Goal: Find specific page/section: Find specific page/section

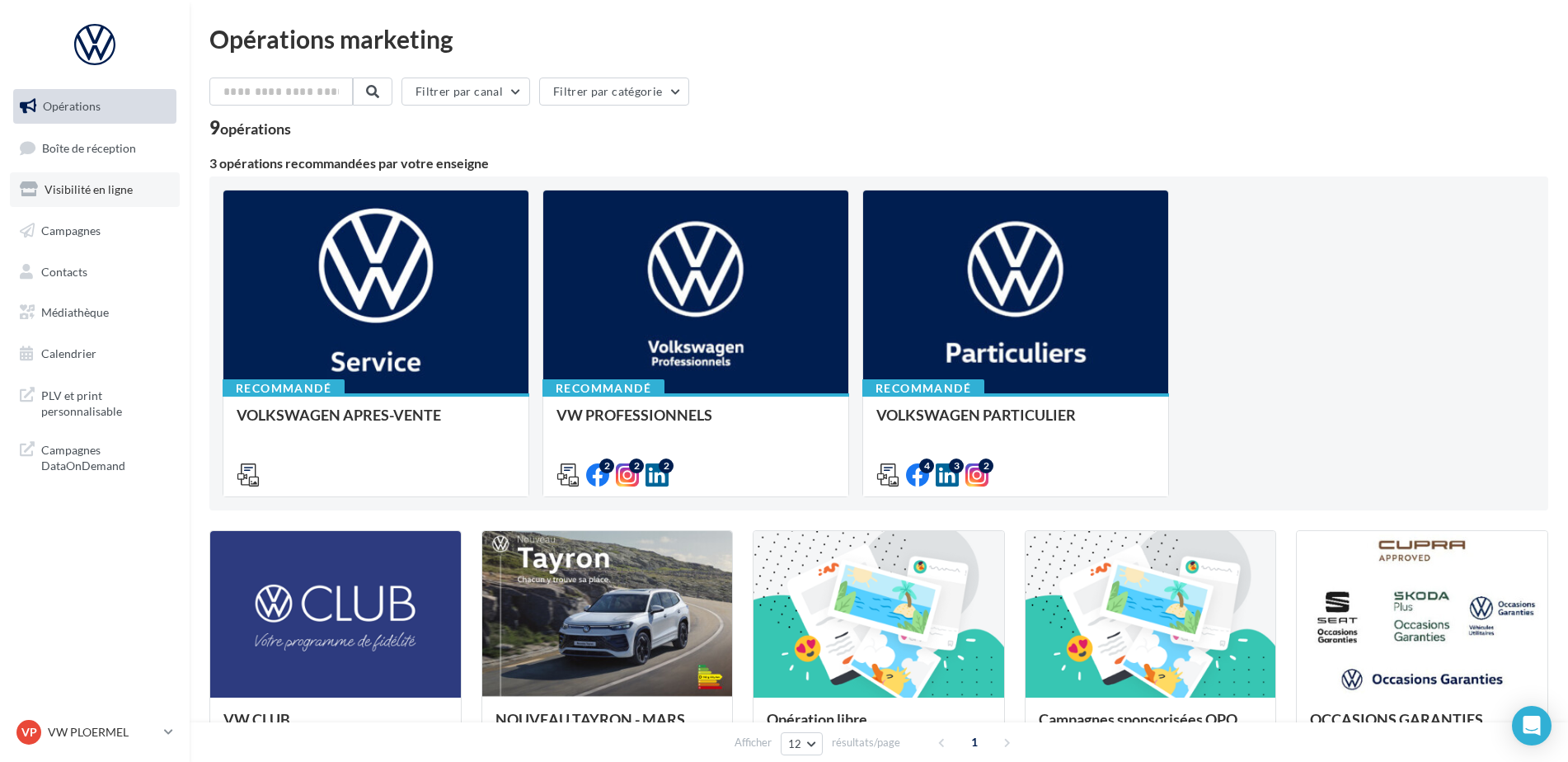
click at [107, 186] on span "Visibilité en ligne" at bounding box center [89, 190] width 88 height 14
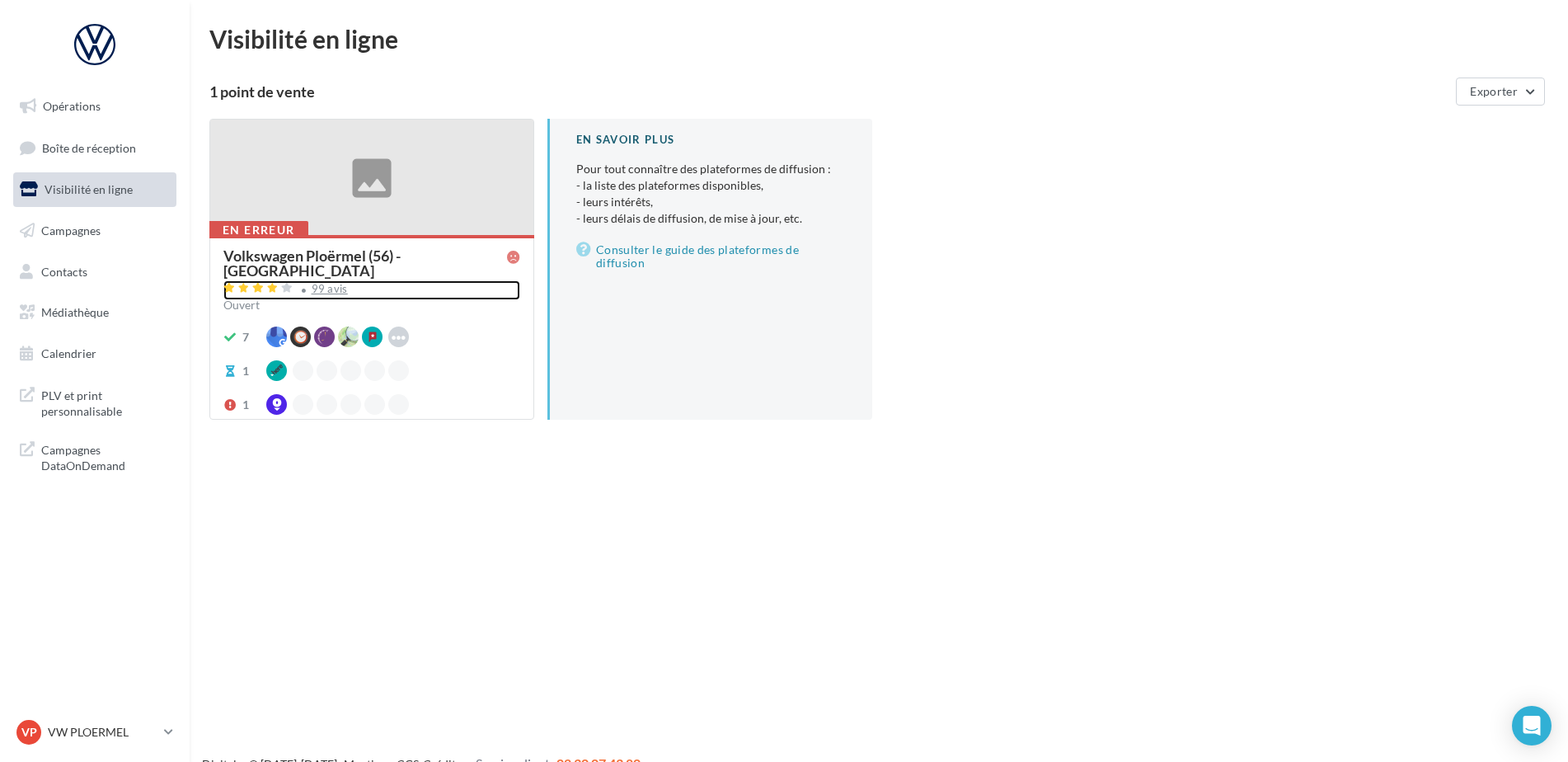
click at [321, 281] on div "99 avis" at bounding box center [372, 290] width 297 height 20
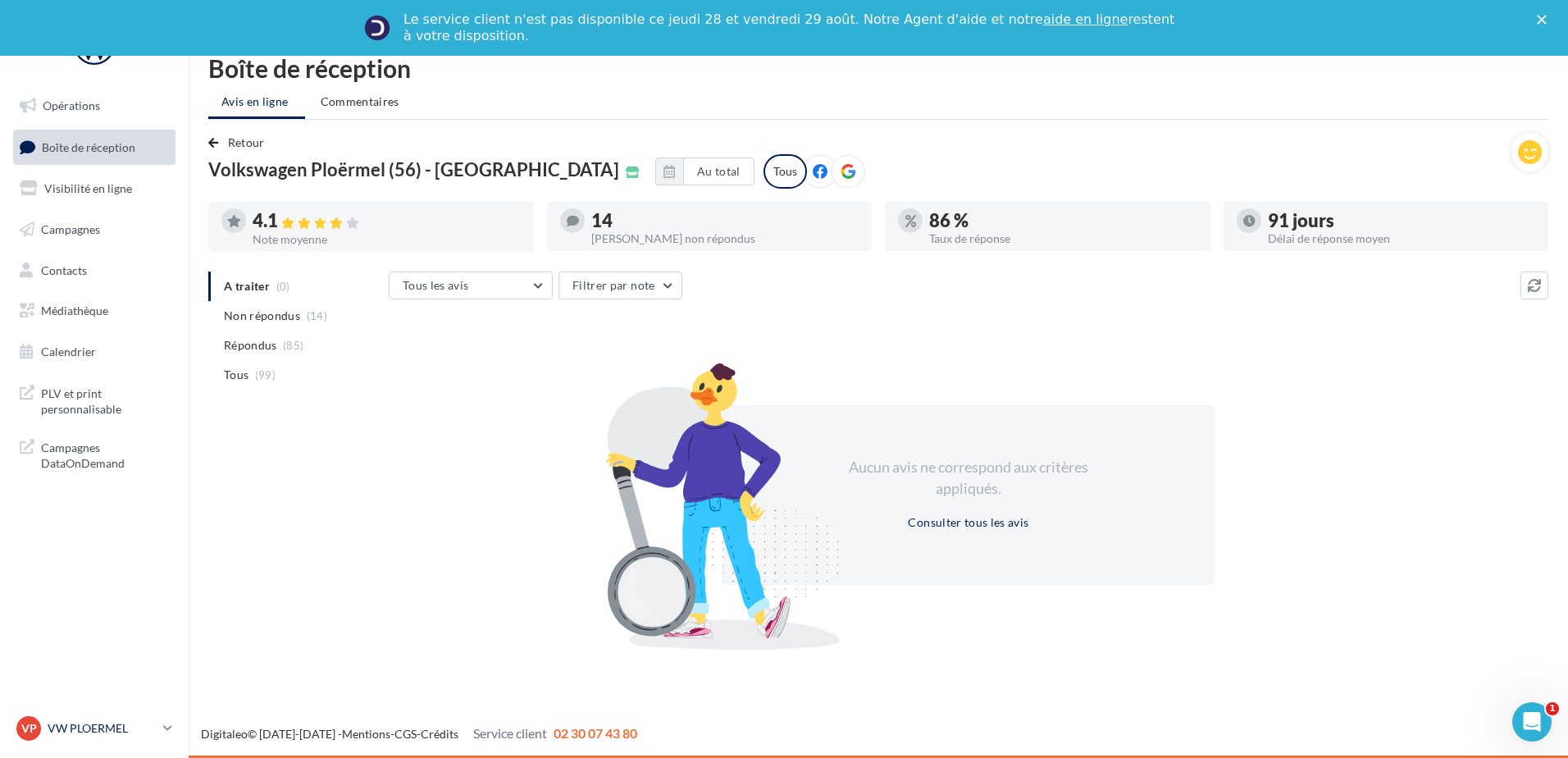
click at [143, 737] on div "VP VW PLOERMEL vw-pita-56803" at bounding box center [86, 729] width 140 height 25
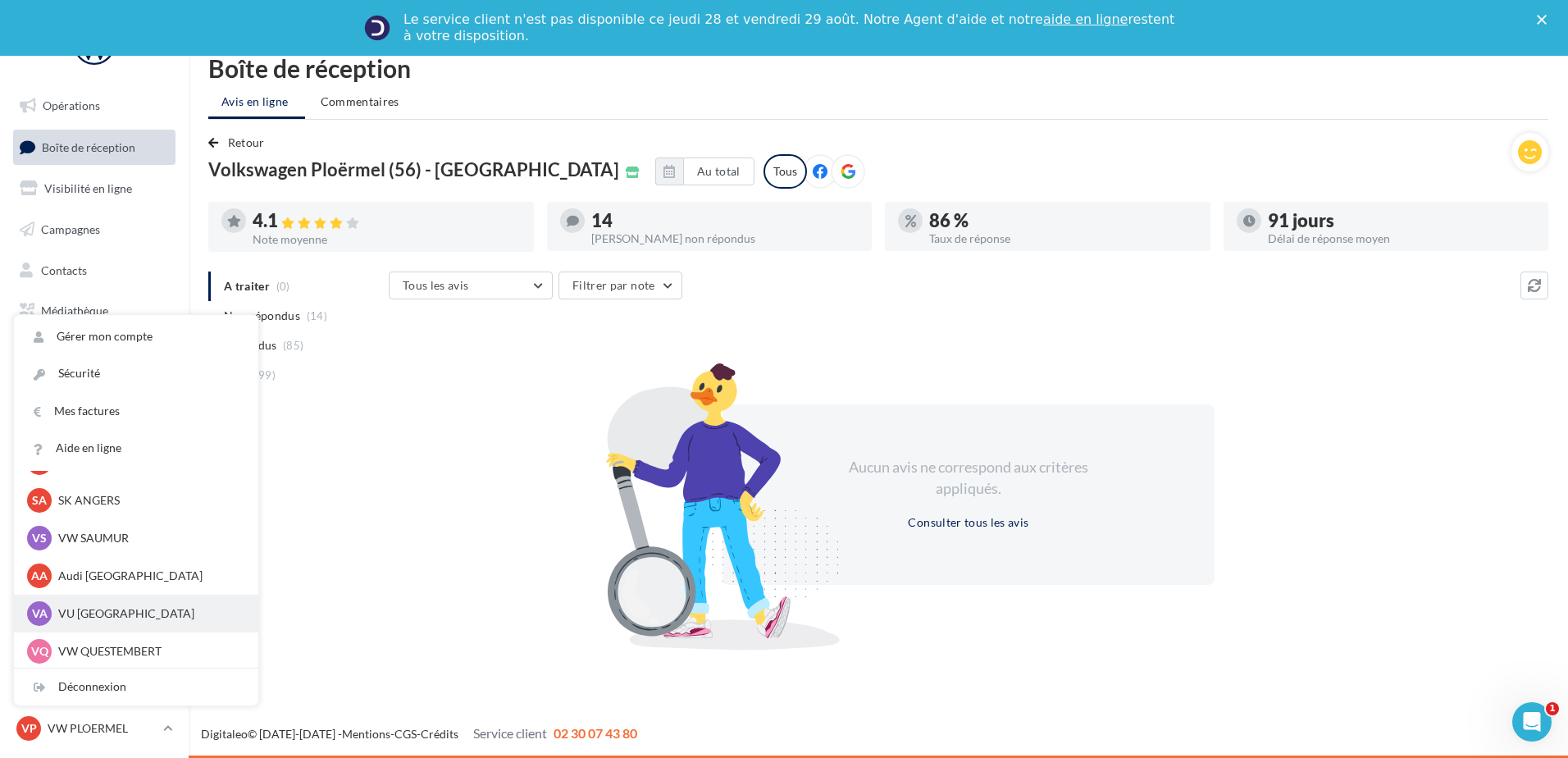
scroll to position [151, 0]
click at [96, 645] on p "VW QUESTEMBERT" at bounding box center [148, 649] width 180 height 16
